Goal: Information Seeking & Learning: Check status

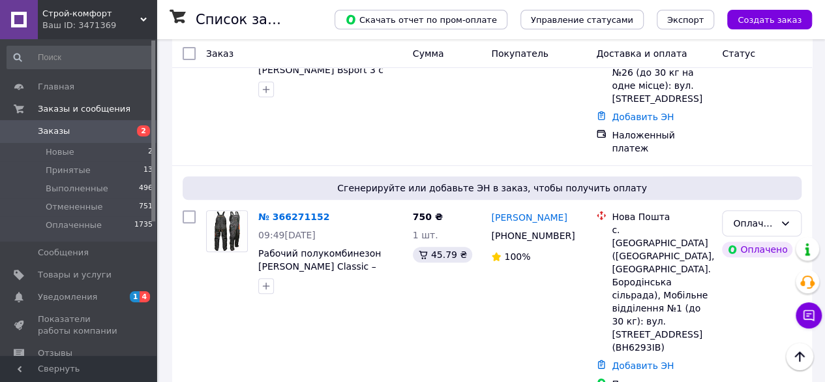
scroll to position [136, 0]
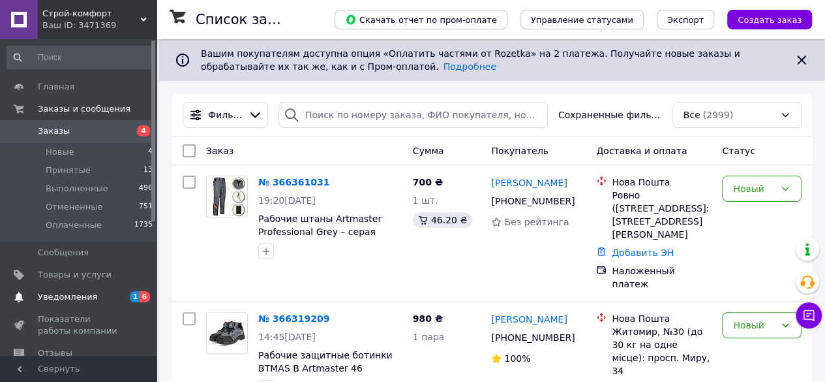
click at [61, 305] on link "Уведомления 1 6" at bounding box center [80, 297] width 160 height 22
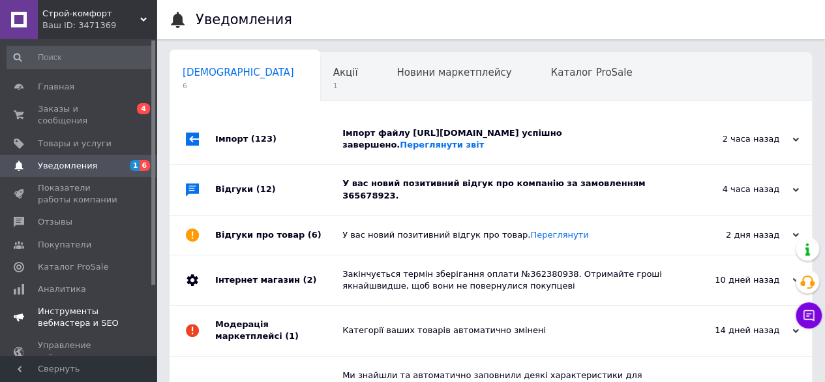
scroll to position [0, 4]
click at [316, 80] on div "Акції 1" at bounding box center [348, 78] width 64 height 50
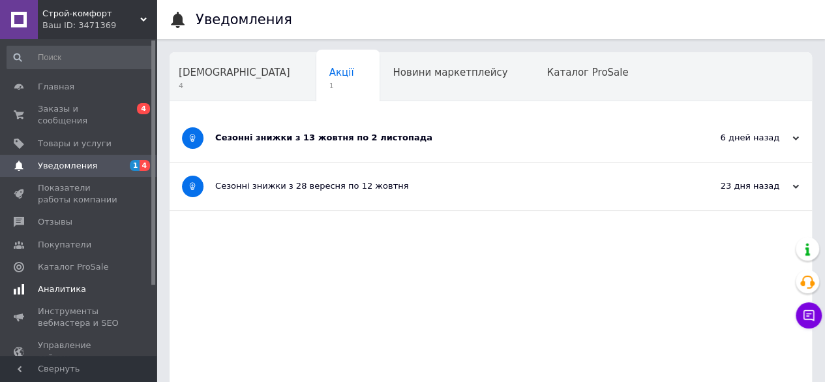
click at [69, 286] on link "Аналитика" at bounding box center [80, 289] width 160 height 22
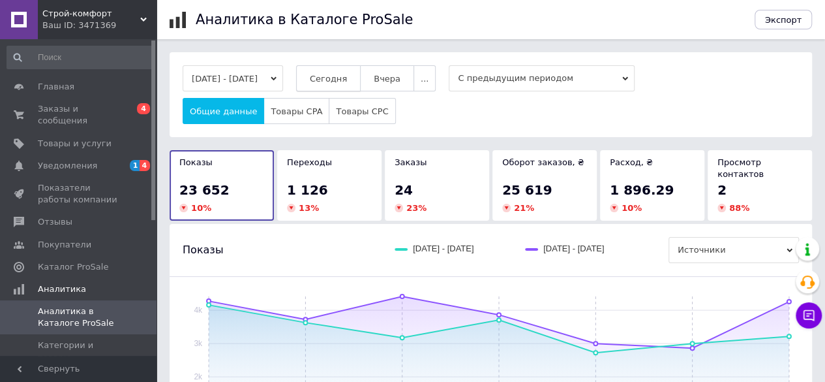
click at [340, 90] on button "Сегодня" at bounding box center [328, 78] width 65 height 26
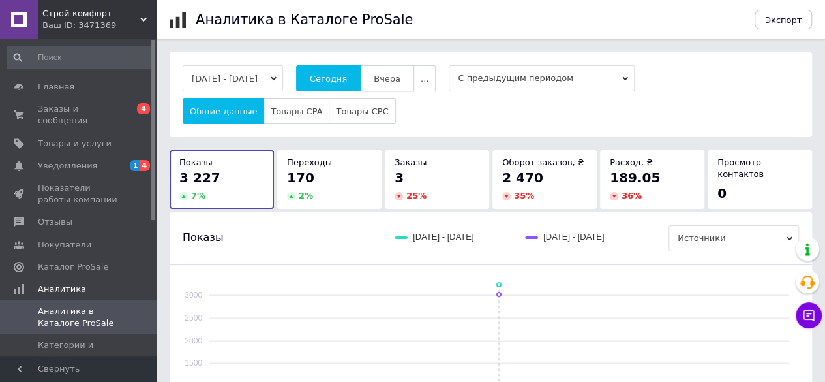
click at [413, 73] on button "Вчера" at bounding box center [387, 78] width 54 height 26
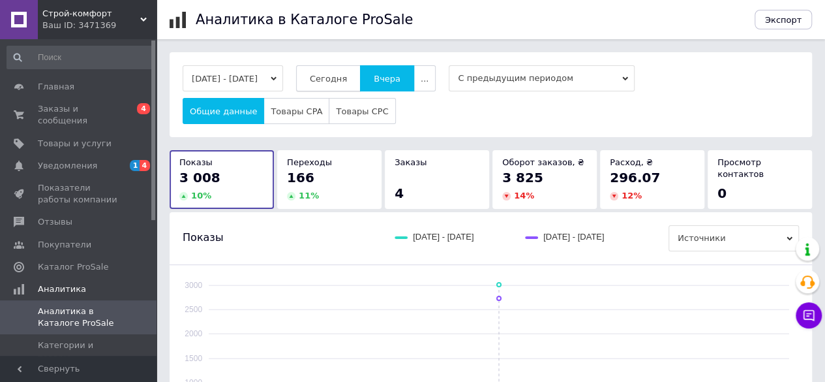
click at [340, 88] on button "Сегодня" at bounding box center [328, 78] width 65 height 26
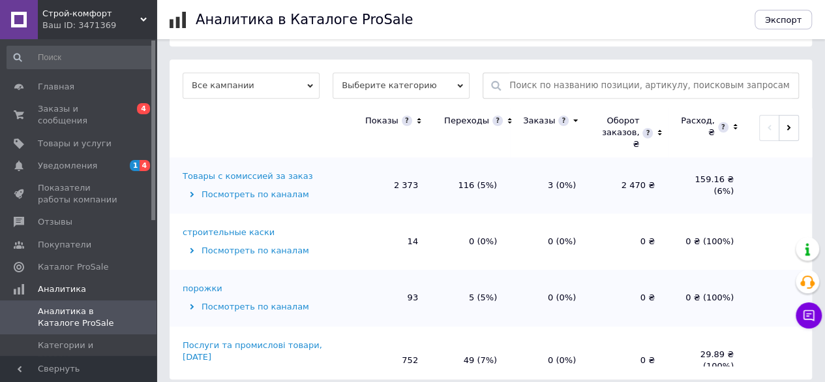
scroll to position [16, 0]
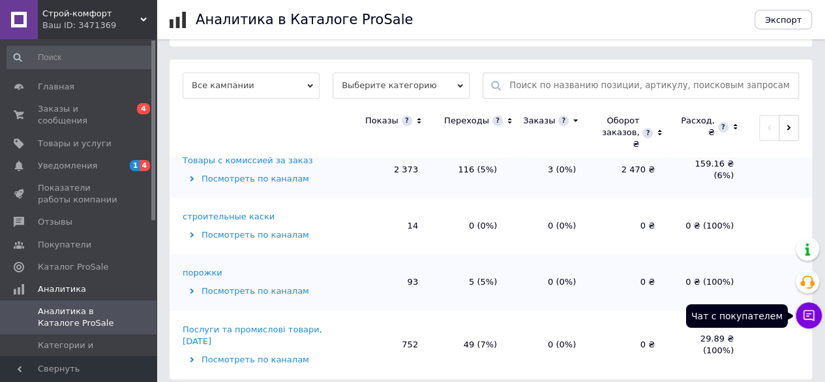
click at [804, 316] on icon at bounding box center [809, 315] width 11 height 11
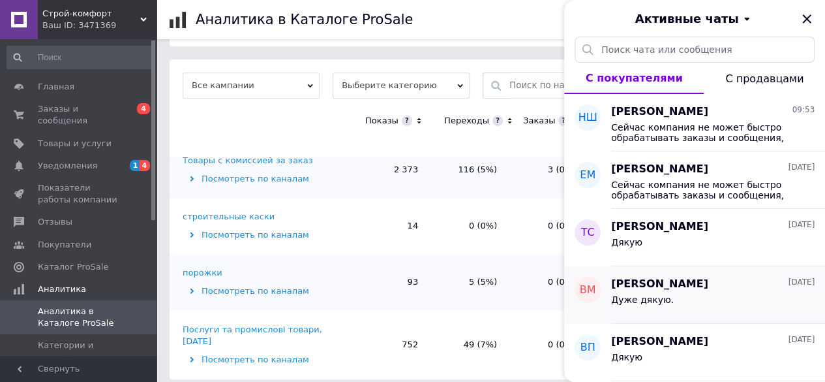
click at [652, 292] on div "Дуже дякую." at bounding box center [712, 302] width 203 height 21
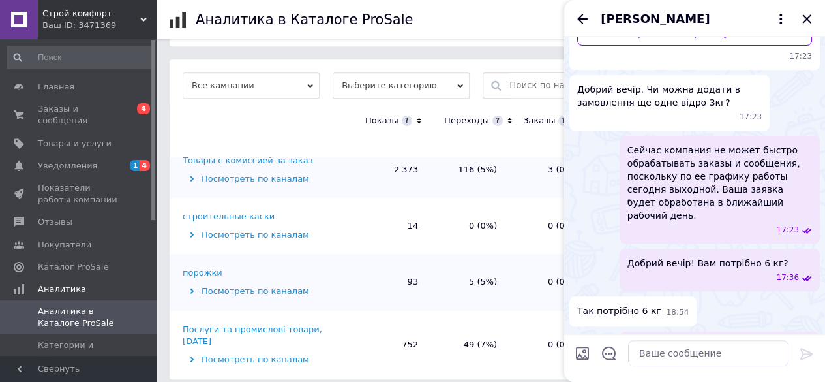
scroll to position [246, 0]
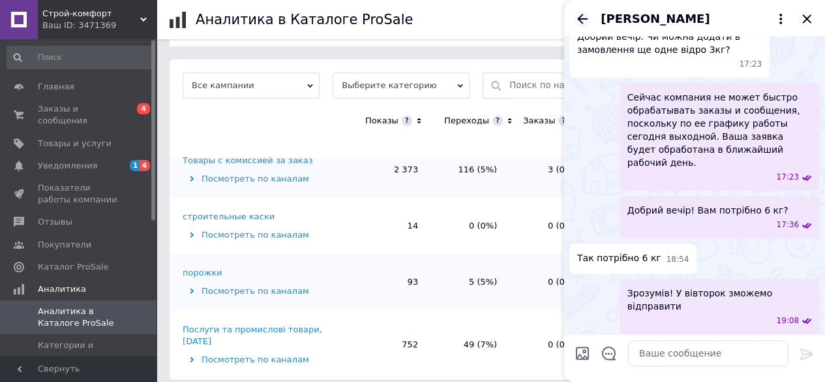
click at [584, 19] on icon "Назад" at bounding box center [582, 19] width 10 height 10
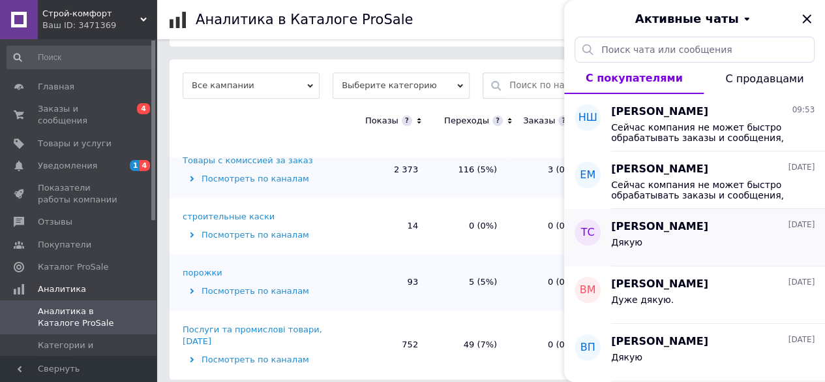
click at [681, 237] on div "Дякую" at bounding box center [712, 244] width 203 height 21
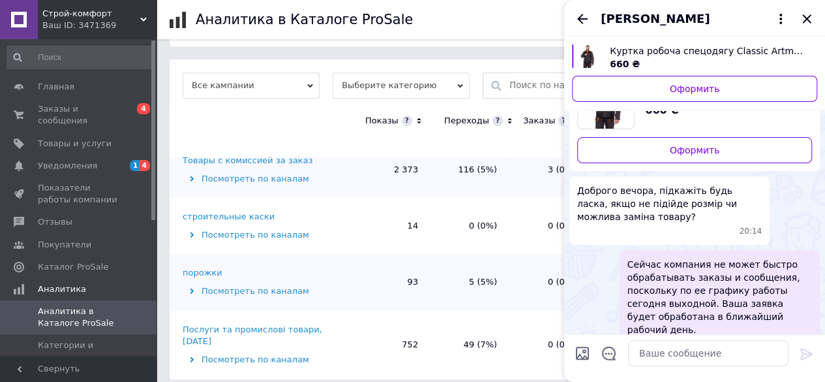
scroll to position [365, 0]
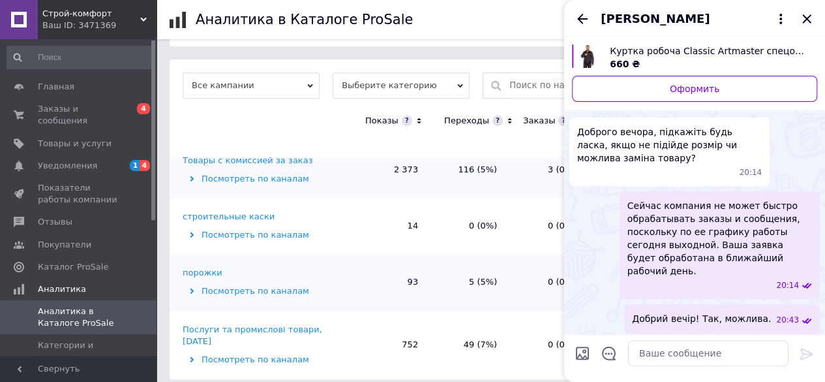
click at [585, 29] on div "[PERSON_NAME]" at bounding box center [694, 18] width 261 height 37
click at [584, 25] on icon "Назад" at bounding box center [583, 19] width 16 height 16
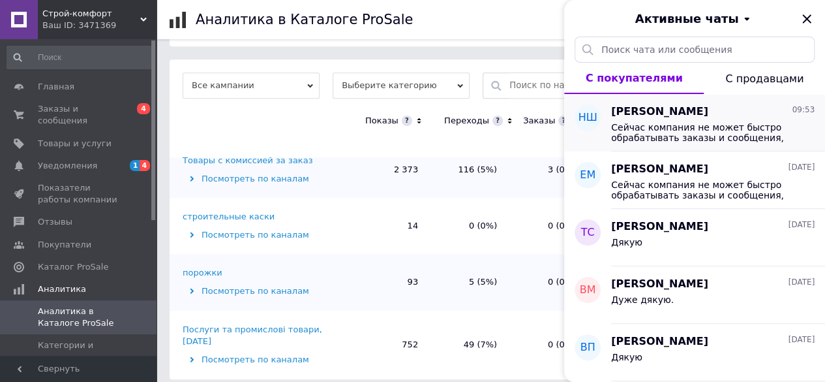
click at [652, 133] on span "Сейчас компания не может быстро обрабатывать заказы и сообщения, поскольку по е…" at bounding box center [703, 132] width 185 height 21
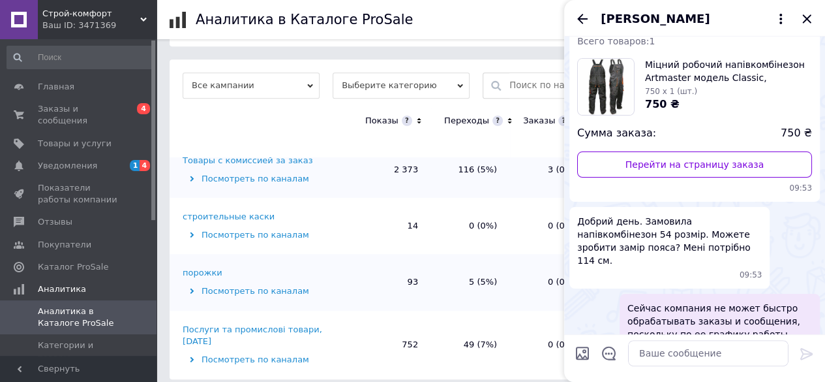
scroll to position [61, 0]
click at [578, 13] on icon "Назад" at bounding box center [583, 19] width 16 height 16
